Goal: Navigation & Orientation: Go to known website

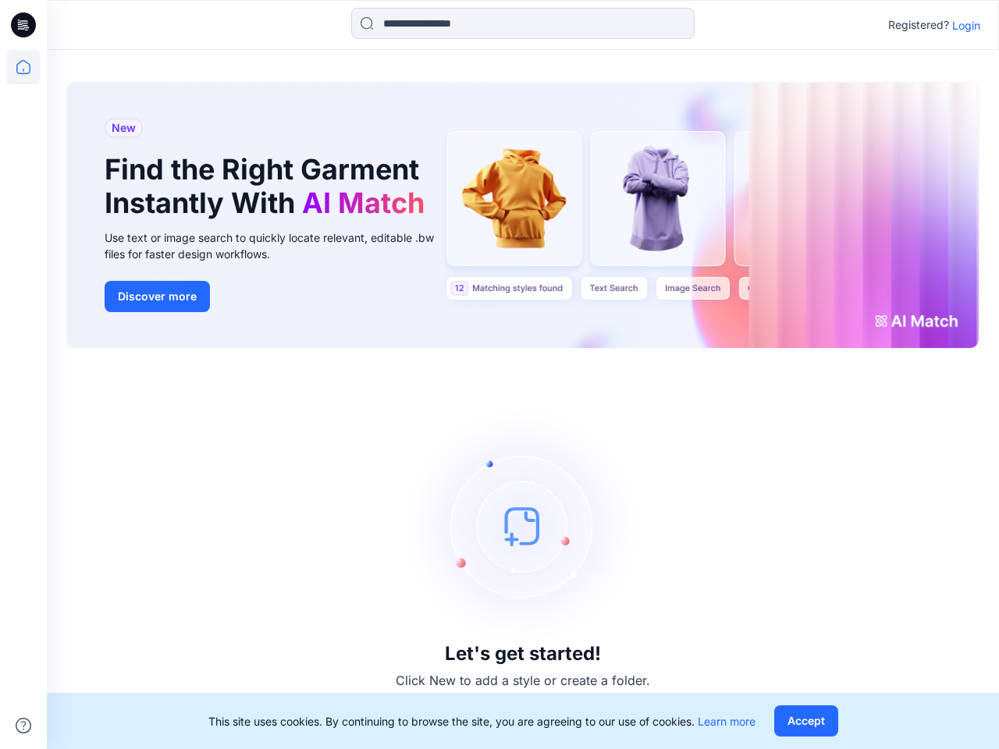
click at [499, 375] on div "Let's get started! Click New to add a style or create a folder." at bounding box center [523, 549] width 914 height 362
click at [24, 25] on icon at bounding box center [26, 25] width 6 height 1
click at [23, 67] on icon at bounding box center [23, 67] width 34 height 34
click at [23, 726] on icon at bounding box center [24, 726] width 16 height 16
click at [523, 23] on input at bounding box center [522, 23] width 343 height 31
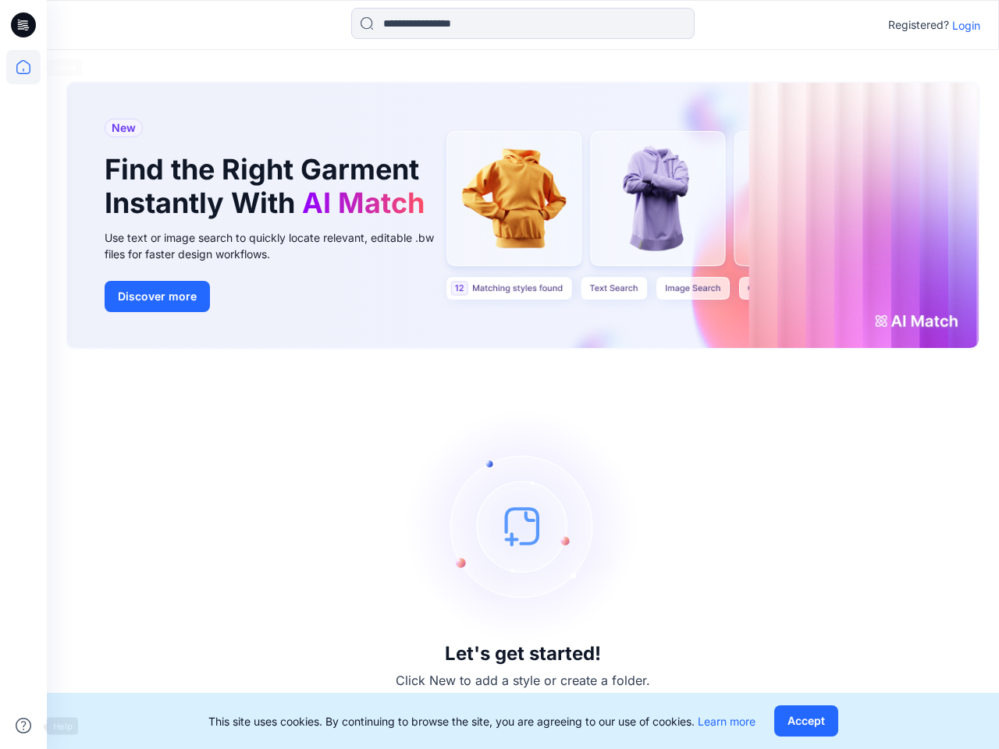
click at [966, 25] on p "Login" at bounding box center [966, 25] width 28 height 16
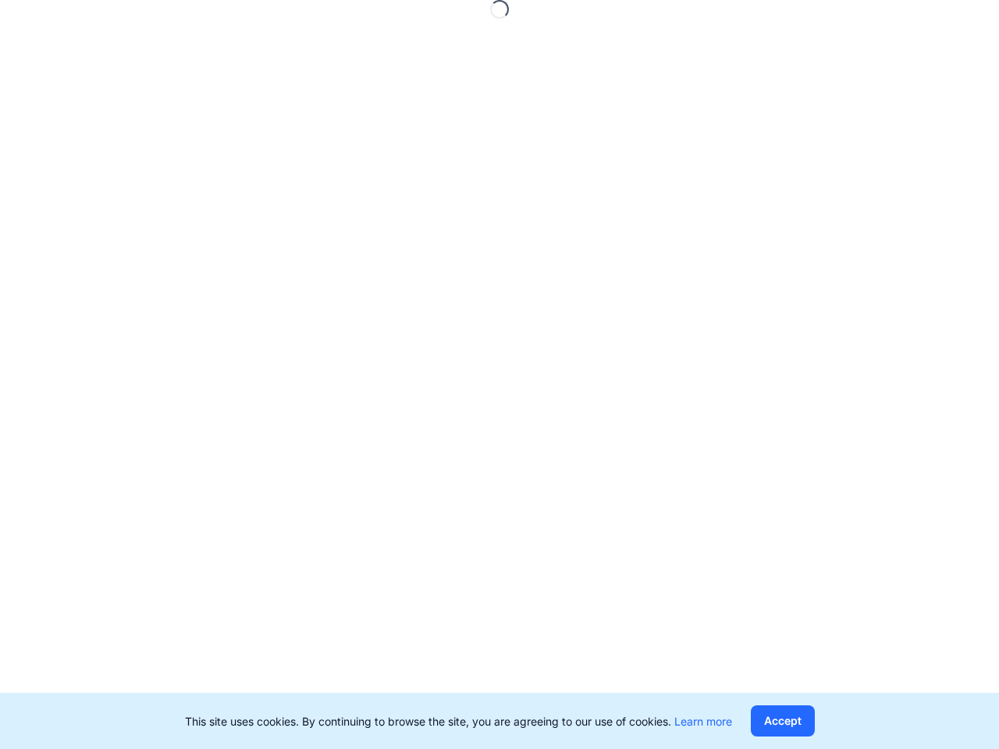
click at [805, 721] on button "Accept" at bounding box center [783, 720] width 64 height 31
